Goal: Task Accomplishment & Management: Use online tool/utility

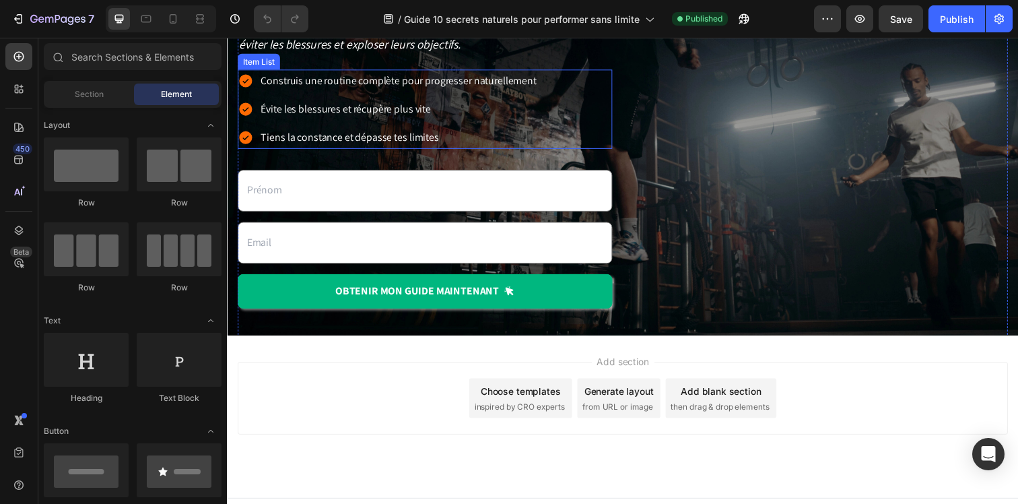
scroll to position [230, 0]
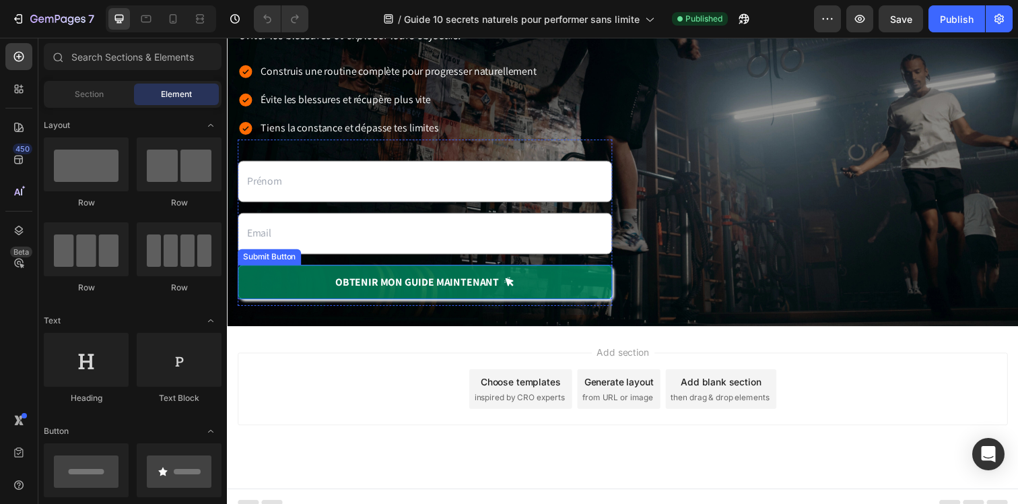
click at [580, 280] on button "OBTENIR mon guide maintenant" at bounding box center [429, 286] width 382 height 35
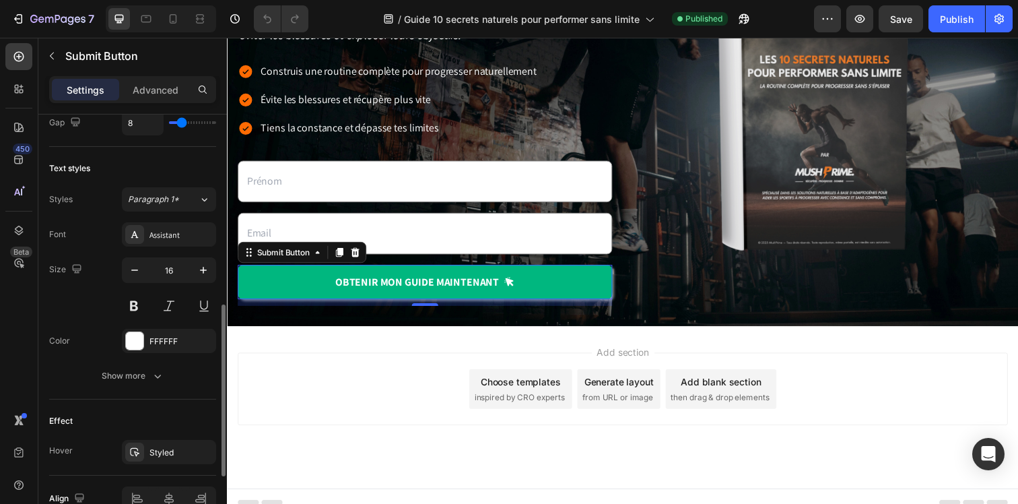
scroll to position [634, 0]
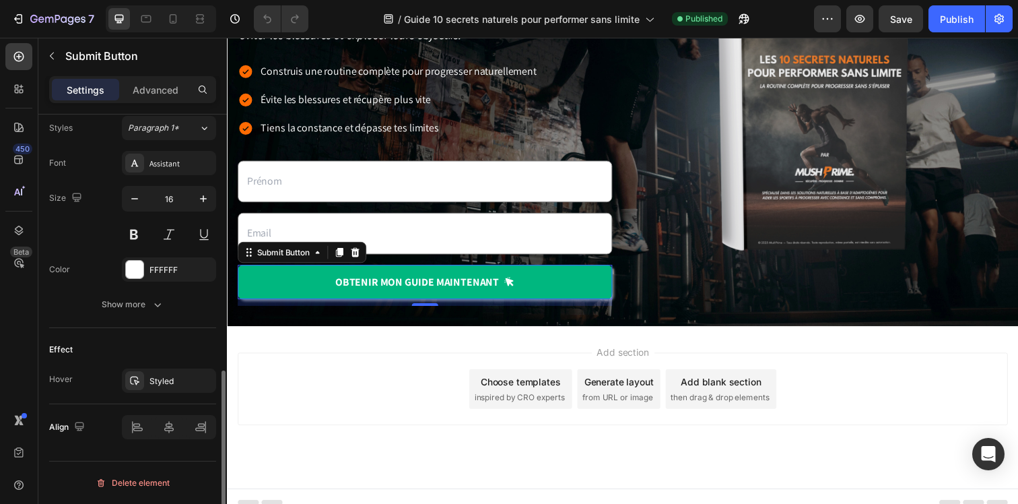
click at [174, 395] on div "Effect Hover Styled" at bounding box center [132, 366] width 167 height 76
click at [171, 382] on div "Styled" at bounding box center [168, 381] width 39 height 12
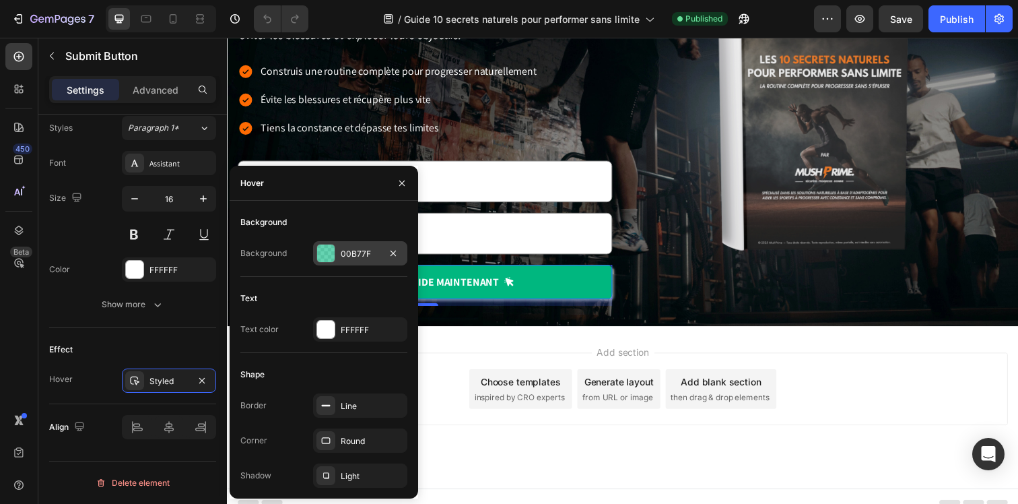
click at [332, 248] on div at bounding box center [326, 253] width 18 height 18
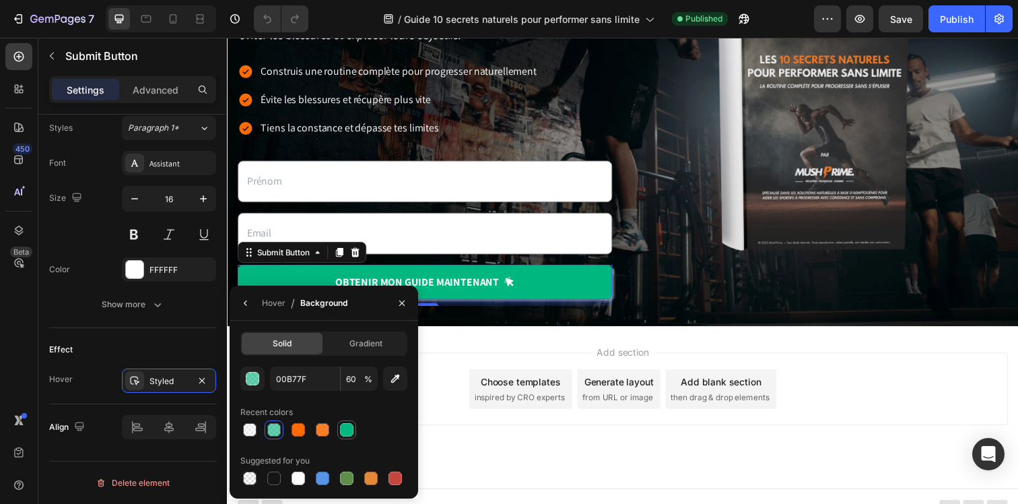
click at [347, 426] on div at bounding box center [346, 429] width 13 height 13
type input "100"
click at [246, 378] on div "button" at bounding box center [252, 378] width 13 height 13
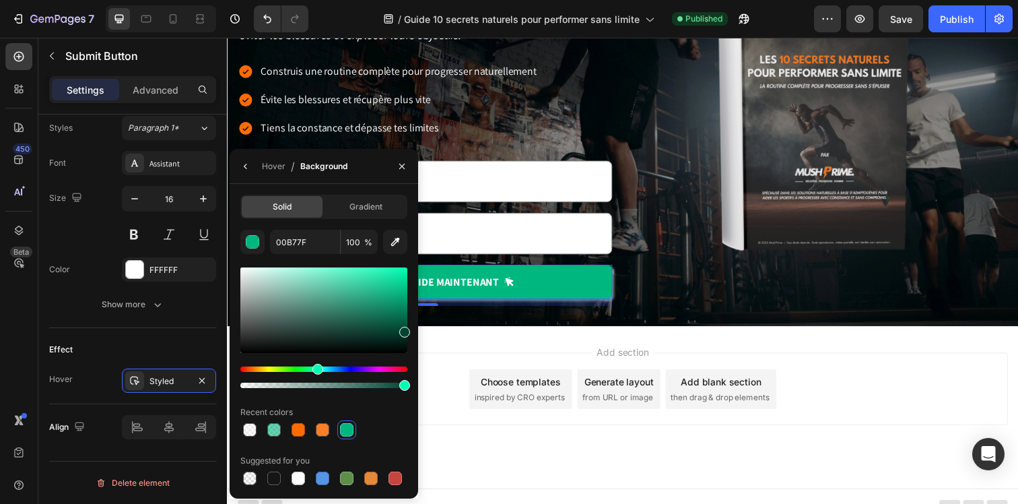
drag, startPoint x: 406, startPoint y: 296, endPoint x: 407, endPoint y: 329, distance: 33.7
click at [407, 329] on div at bounding box center [404, 332] width 11 height 11
drag, startPoint x: 401, startPoint y: 328, endPoint x: 407, endPoint y: 312, distance: 16.6
click at [407, 312] on div at bounding box center [404, 317] width 11 height 11
type input "007753"
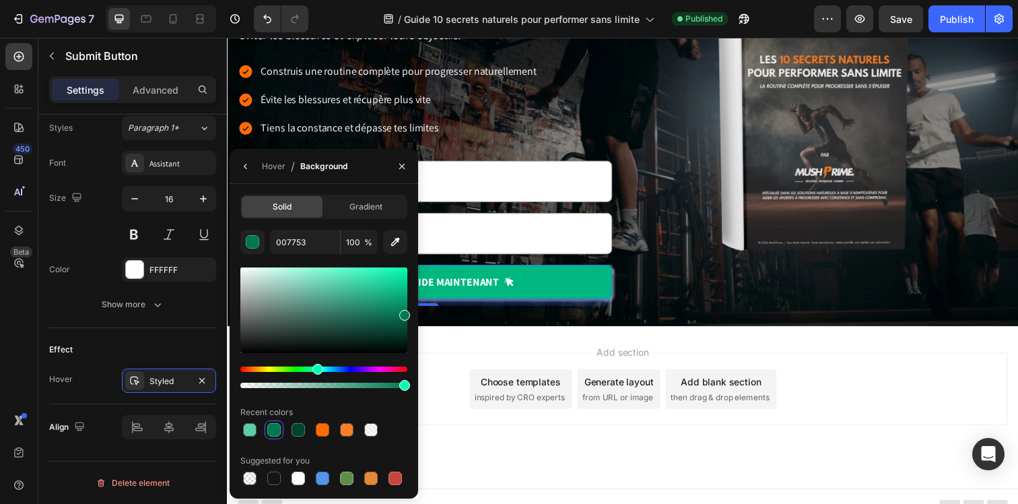
click at [445, 352] on div "Add section Choose templates inspired by CRO experts Generate layout from URL o…" at bounding box center [631, 415] width 808 height 166
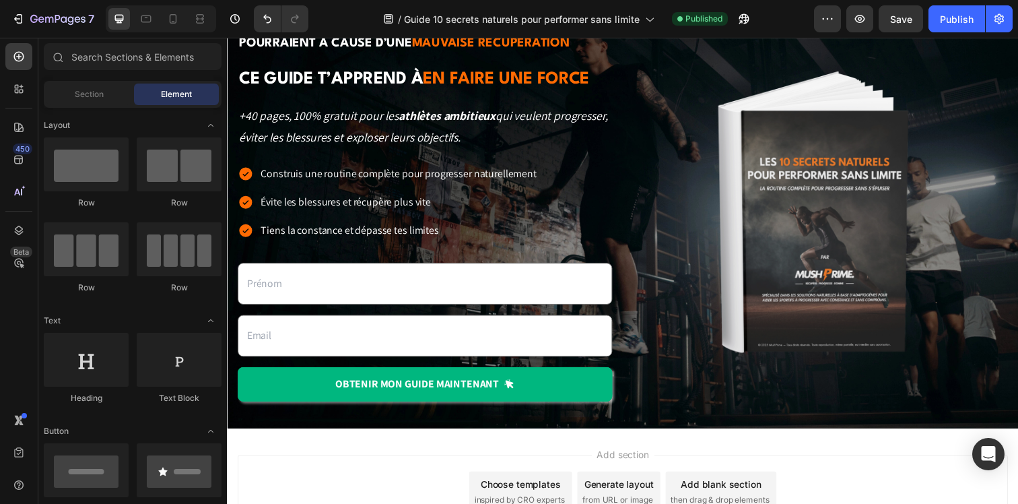
scroll to position [0, 0]
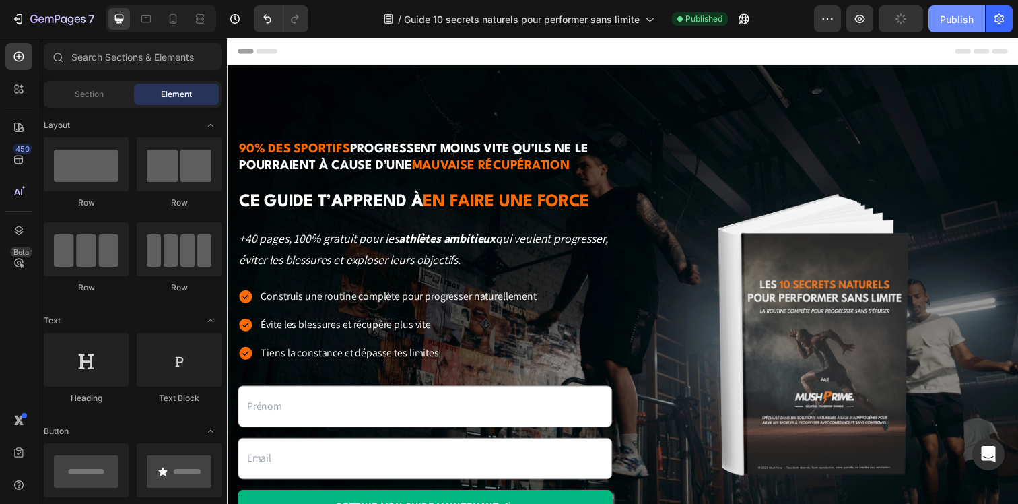
click at [955, 11] on button "Publish" at bounding box center [956, 18] width 57 height 27
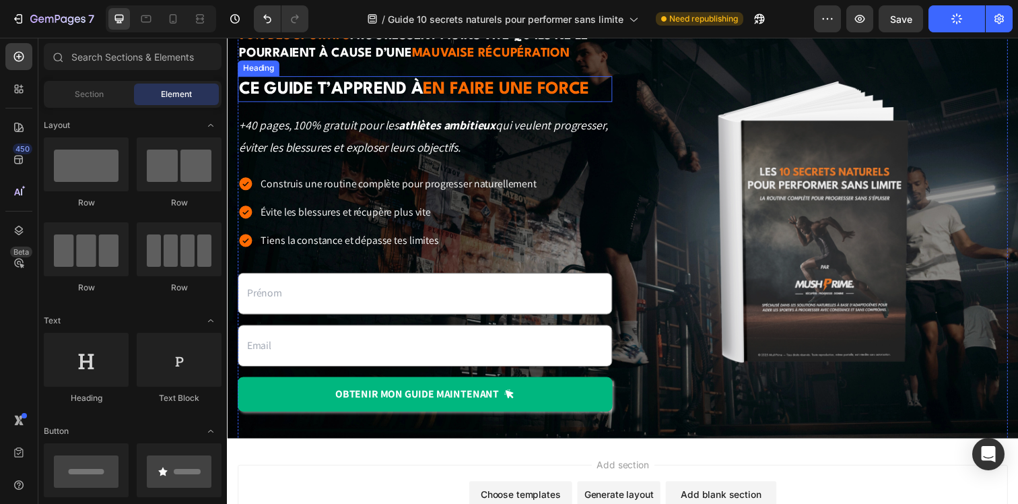
scroll to position [182, 0]
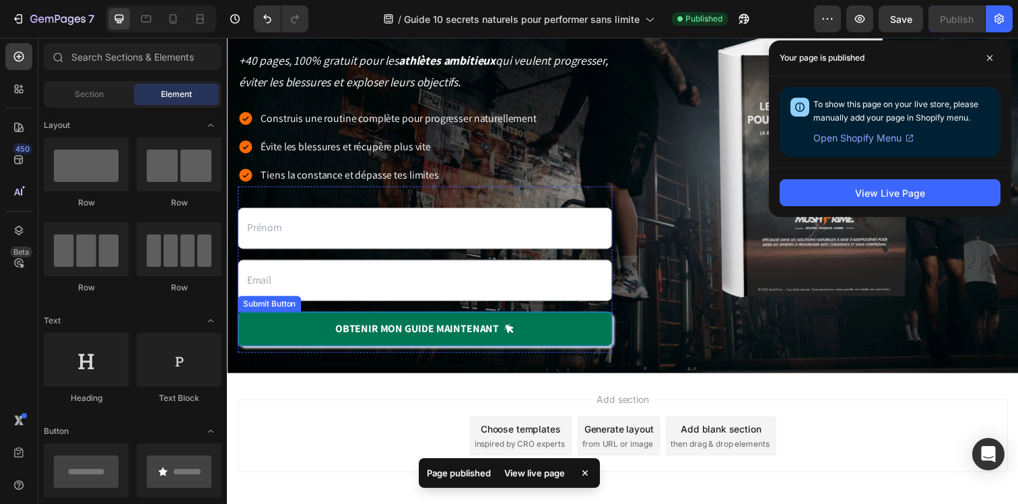
click at [532, 325] on button "OBTENIR mon guide maintenant" at bounding box center [429, 334] width 382 height 35
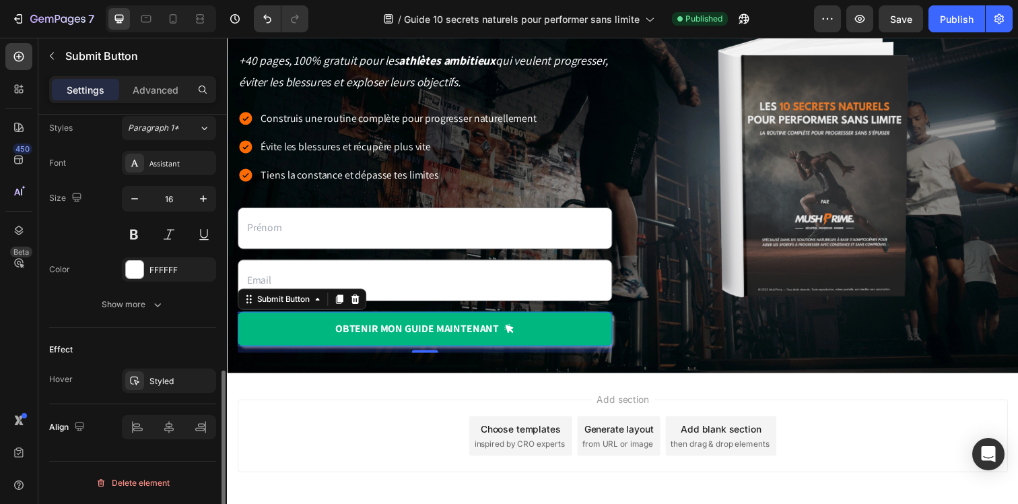
scroll to position [0, 0]
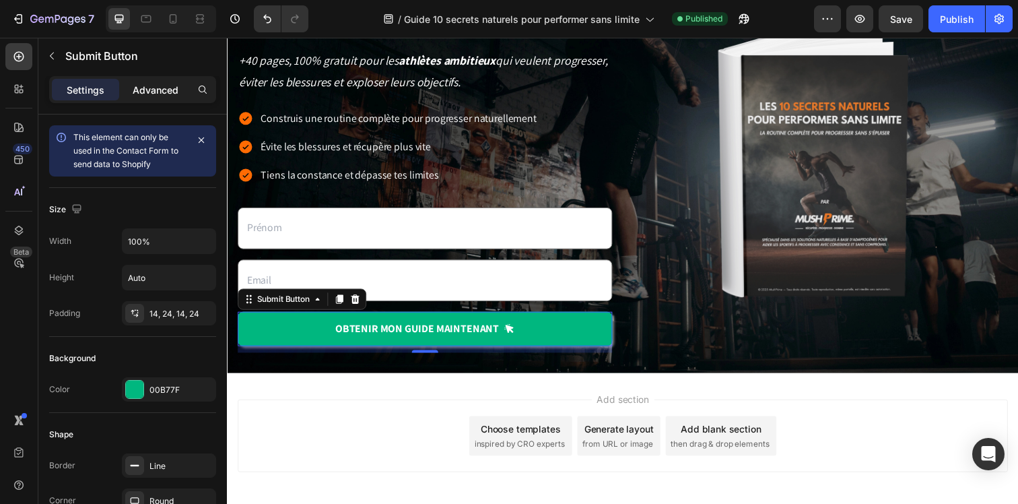
click at [147, 90] on p "Advanced" at bounding box center [156, 90] width 46 height 14
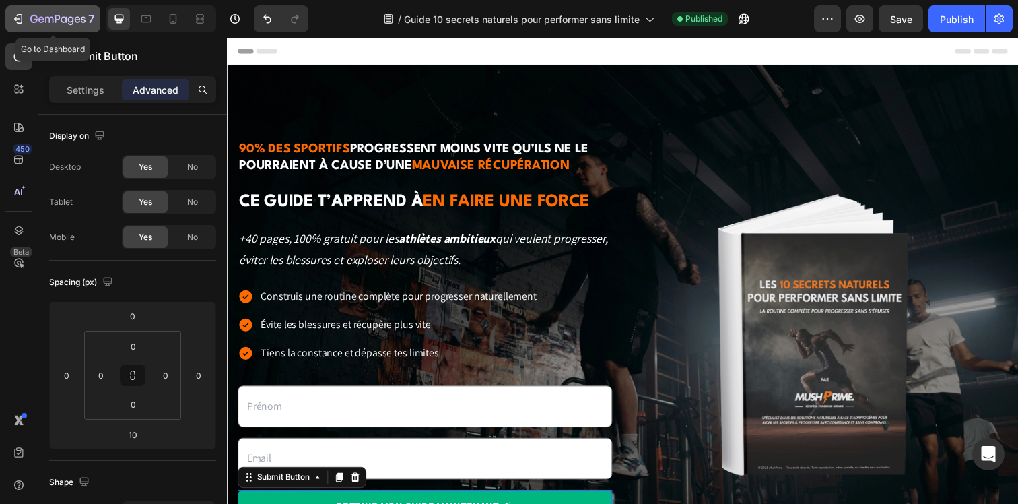
click at [36, 16] on icon "button" at bounding box center [33, 19] width 7 height 8
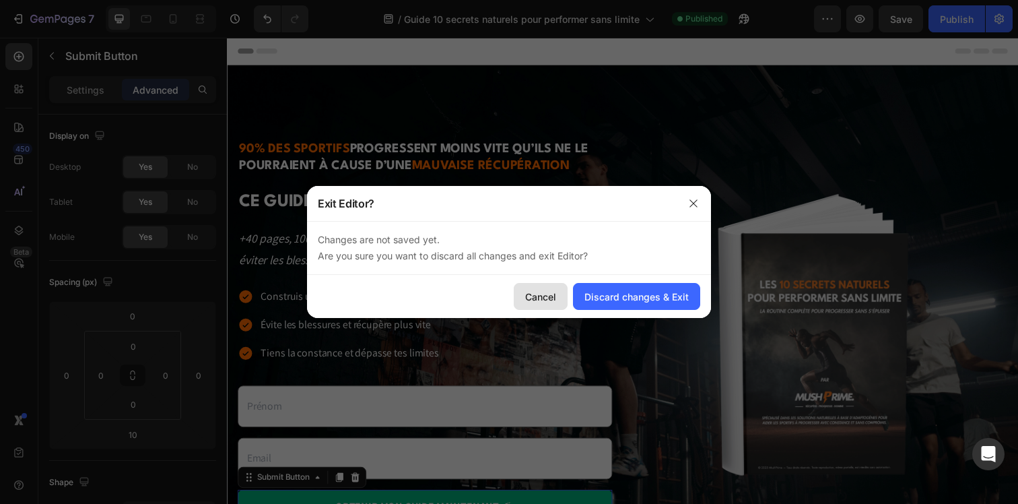
click at [552, 295] on div "Cancel" at bounding box center [540, 296] width 31 height 14
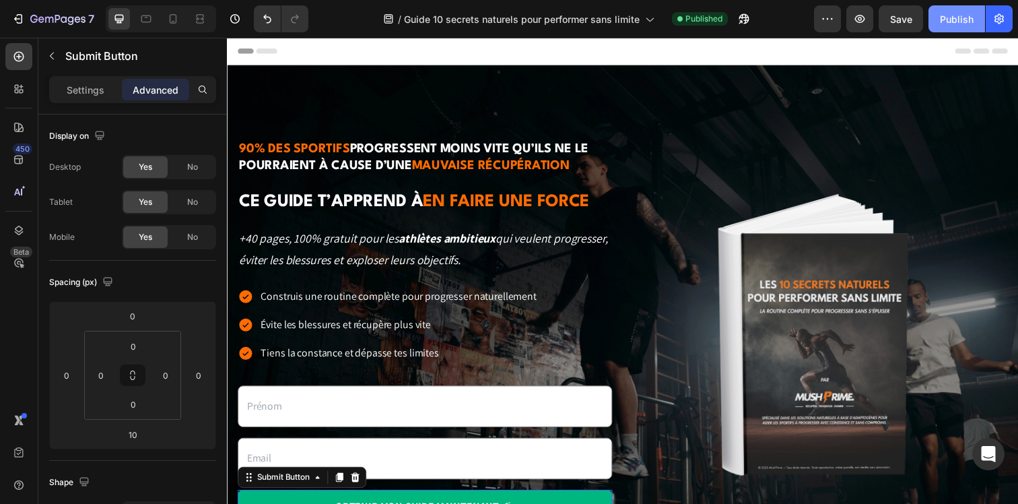
click at [952, 20] on div "Publish" at bounding box center [957, 19] width 34 height 14
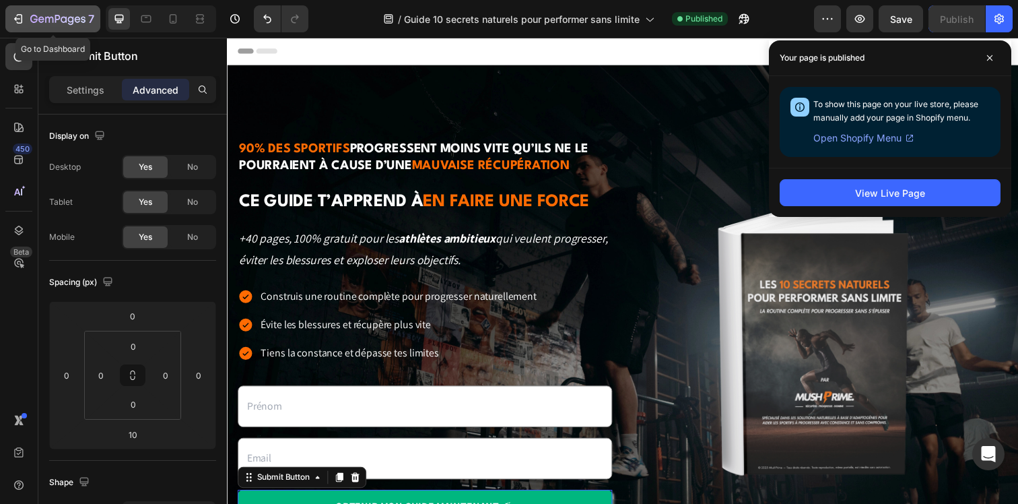
click at [44, 24] on icon "button" at bounding box center [57, 19] width 55 height 11
